Goal: Download file/media

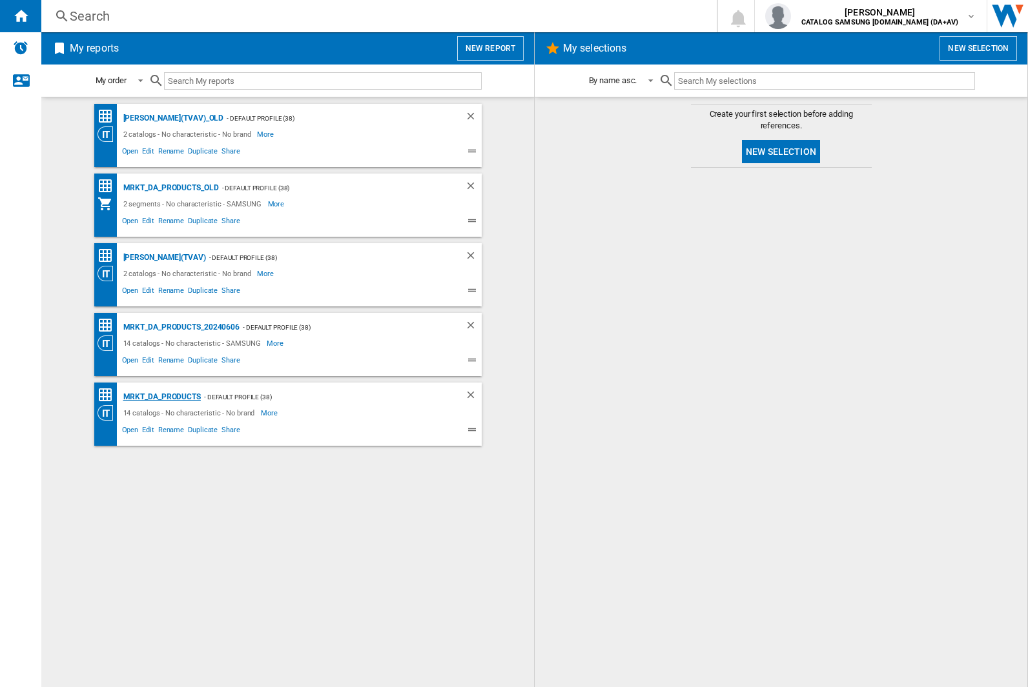
click at [161, 397] on div "MRKT_DA_PRODUCTS" at bounding box center [160, 397] width 81 height 16
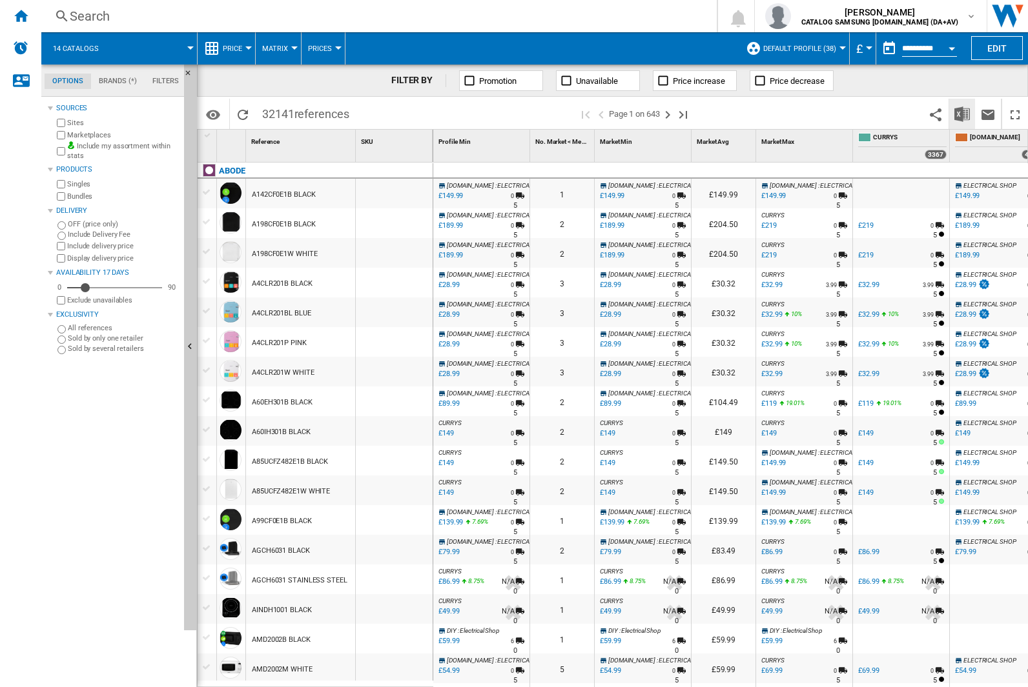
click at [961, 113] on img "Download in Excel" at bounding box center [961, 114] width 15 height 15
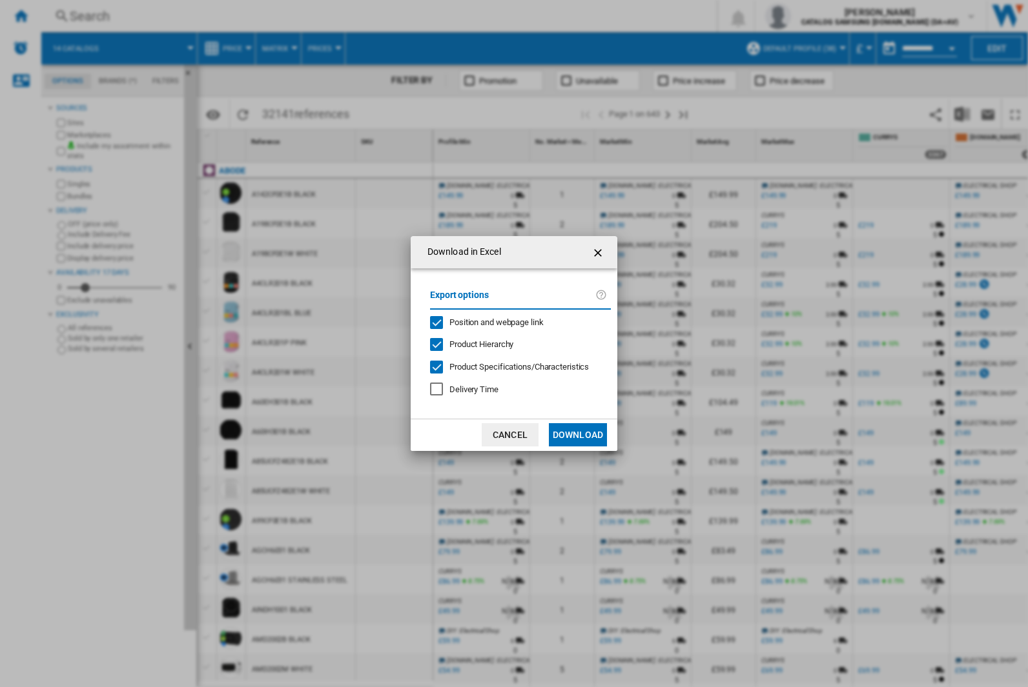
click at [488, 322] on span "Position and webpage link" at bounding box center [496, 323] width 94 height 10
click at [578, 435] on button "Download" at bounding box center [578, 434] width 58 height 23
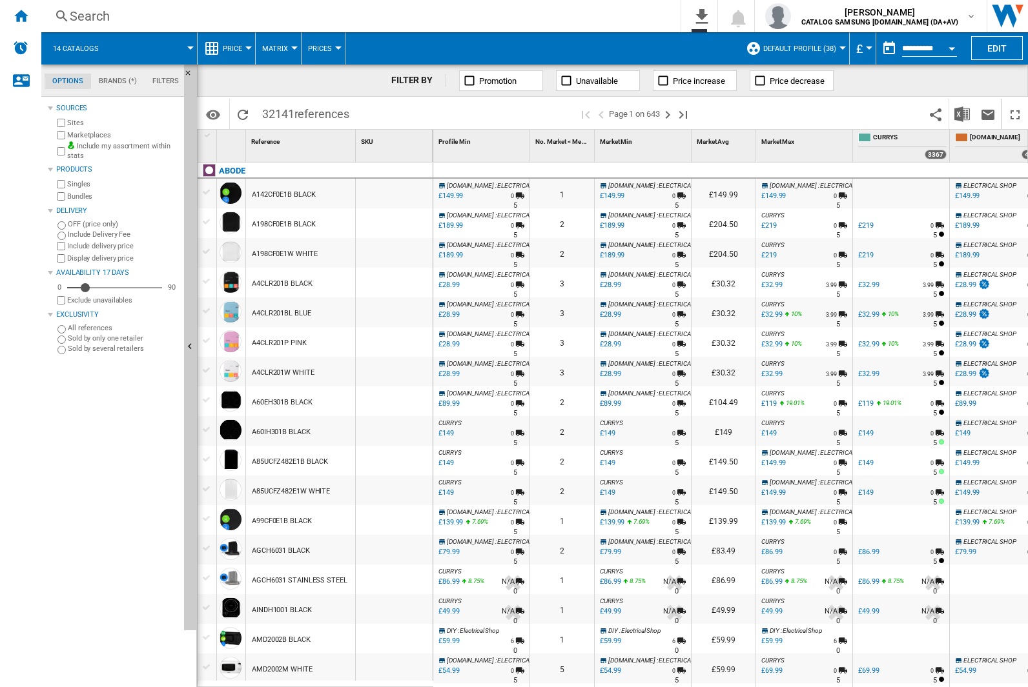
click at [941, 86] on div "FILTER BY Promotion Unavailable Price increase Price decrease" at bounding box center [612, 81] width 831 height 32
